Goal: Information Seeking & Learning: Learn about a topic

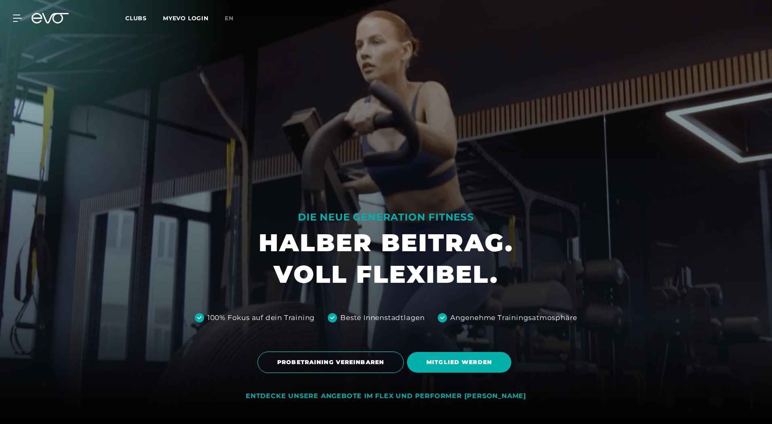
click at [131, 19] on span "Clubs" at bounding box center [135, 18] width 21 height 7
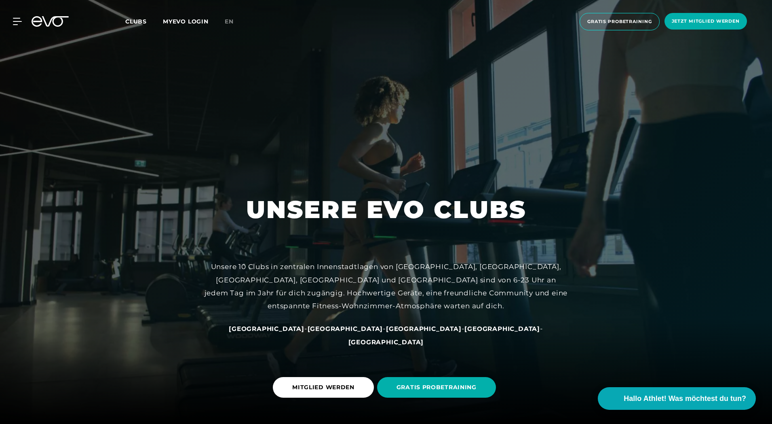
click at [131, 19] on span "Clubs" at bounding box center [135, 21] width 21 height 7
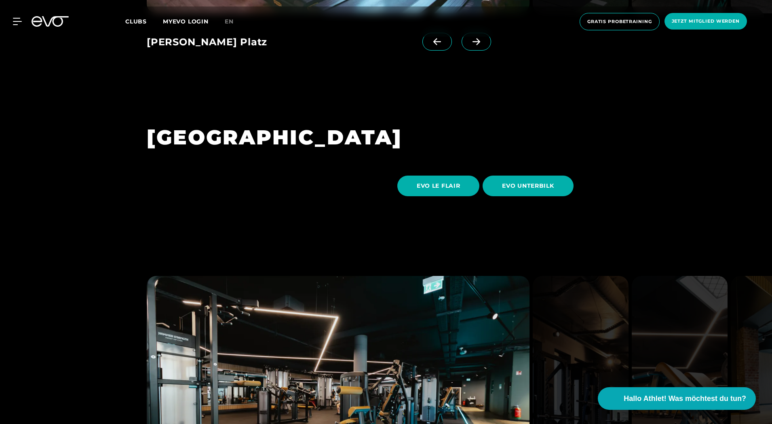
scroll to position [1536, 0]
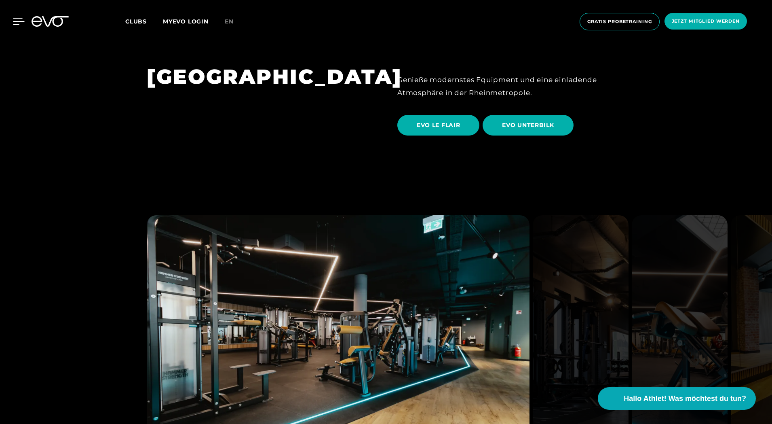
click at [15, 22] on icon at bounding box center [18, 21] width 11 height 6
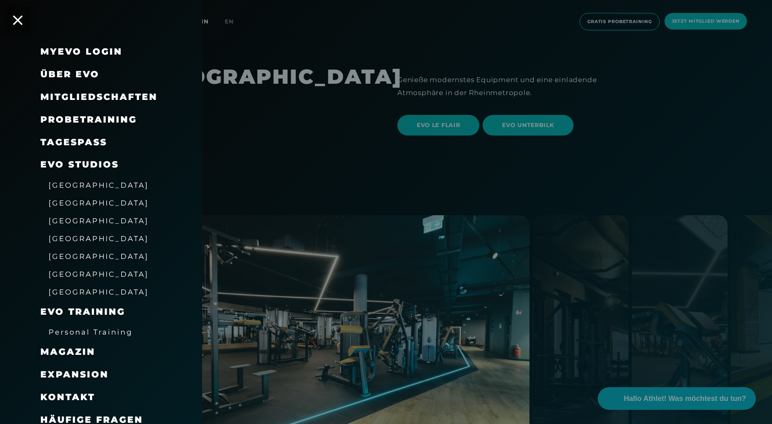
click at [75, 74] on span "Über EVO" at bounding box center [69, 74] width 59 height 11
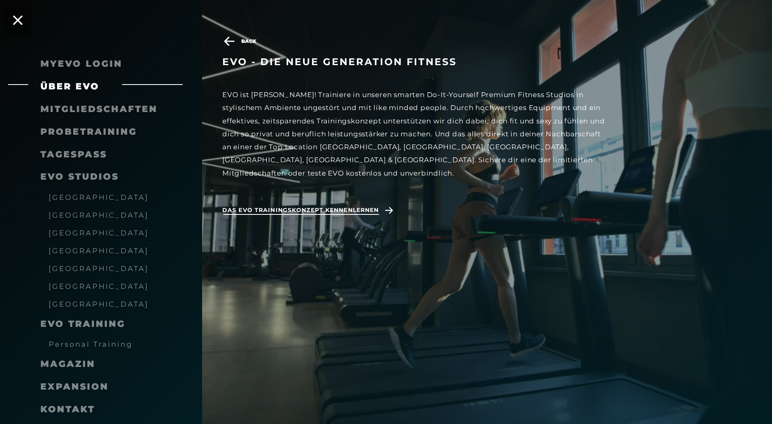
click at [378, 206] on span "Das EVO Trainingskonzept kennenlernen" at bounding box center [300, 210] width 156 height 8
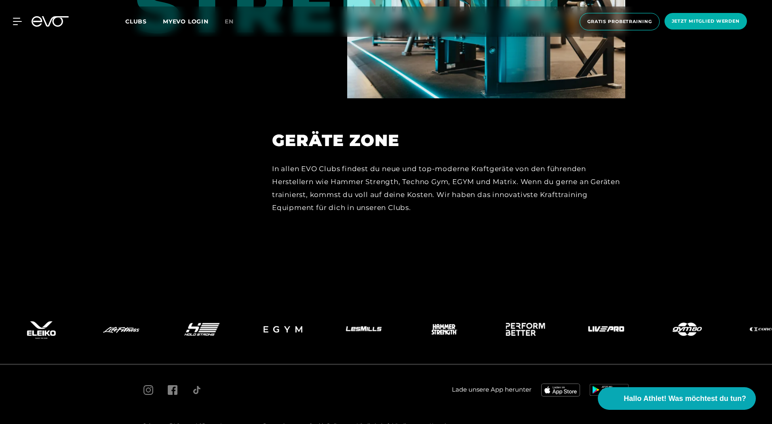
scroll to position [3929, 0]
click at [230, 422] on span "Impressum" at bounding box center [234, 425] width 28 height 6
